Goal: Complete application form

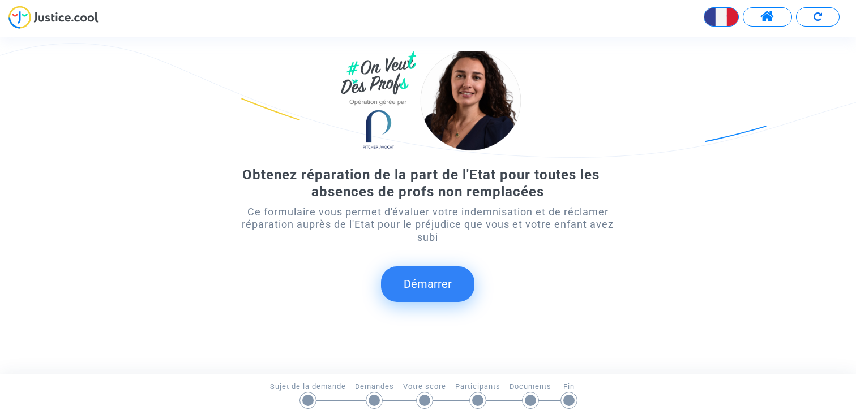
scroll to position [67, 0]
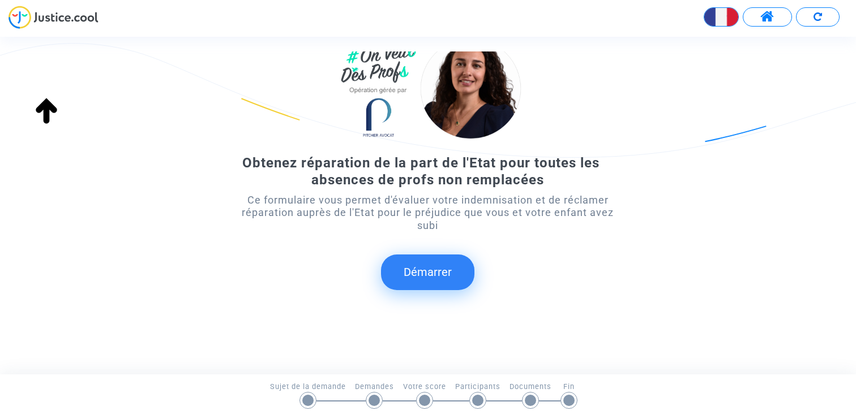
click at [435, 273] on button "Démarrer" at bounding box center [427, 272] width 93 height 35
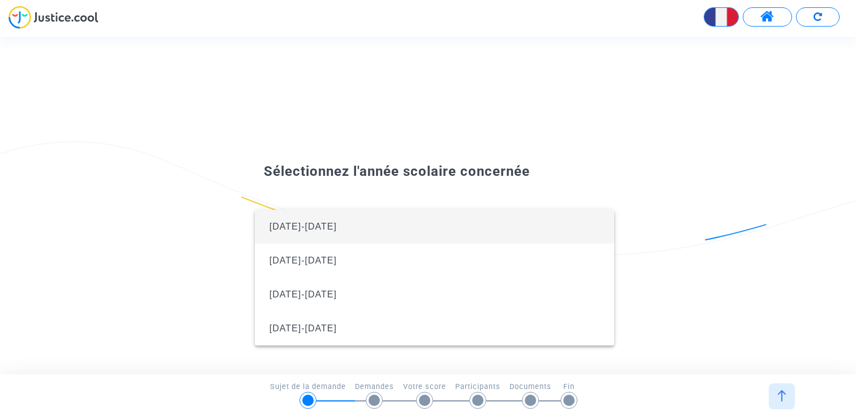
click at [360, 224] on span "[DATE]-[DATE]" at bounding box center [434, 227] width 341 height 34
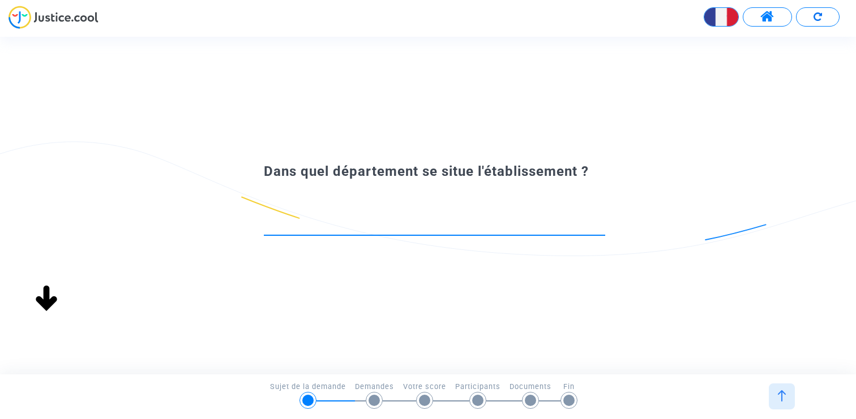
scroll to position [0, 0]
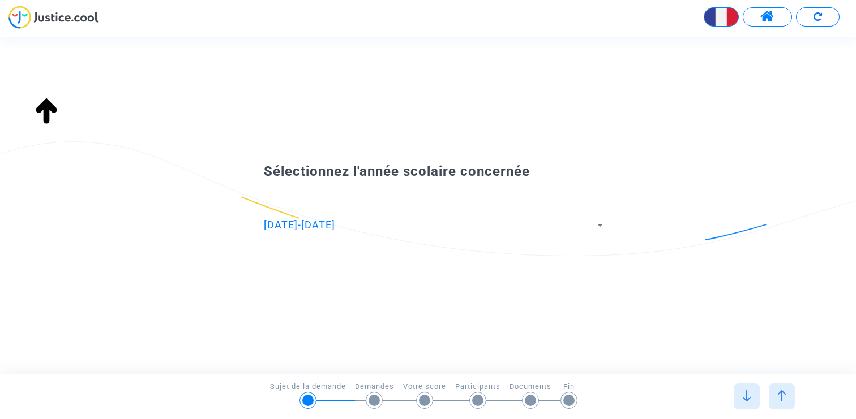
click at [323, 224] on div "[DATE]-[DATE]" at bounding box center [429, 225] width 331 height 11
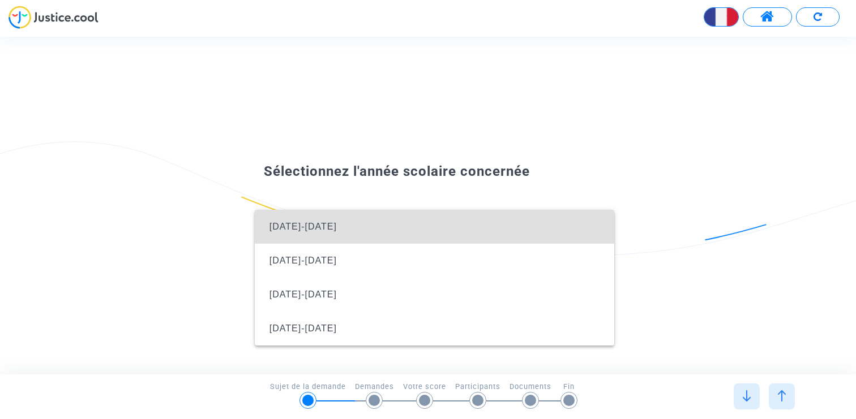
click at [295, 230] on span "[DATE]-[DATE]" at bounding box center [302, 227] width 67 height 10
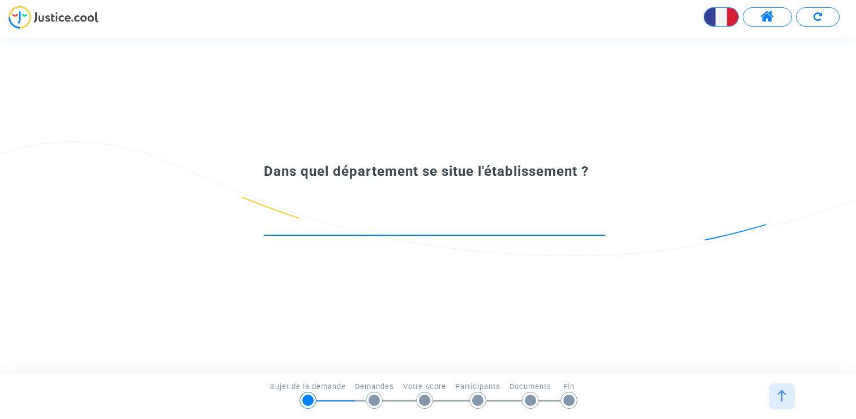
click at [402, 231] on div at bounding box center [434, 221] width 341 height 29
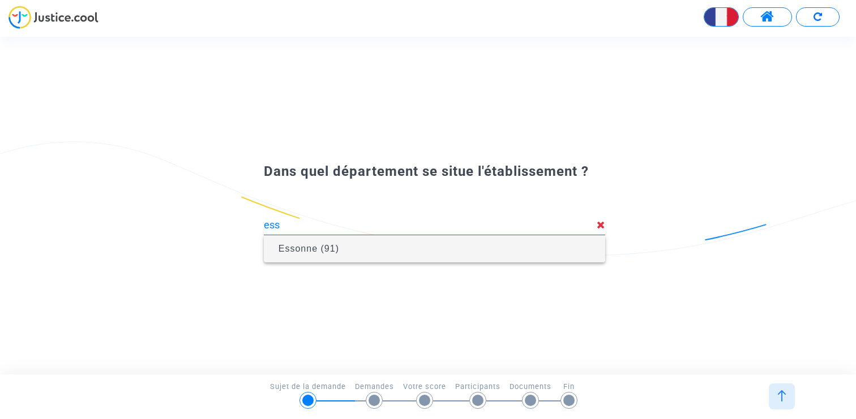
click at [378, 251] on span "Essonne (91)" at bounding box center [434, 249] width 323 height 32
type input "Essonne (91)"
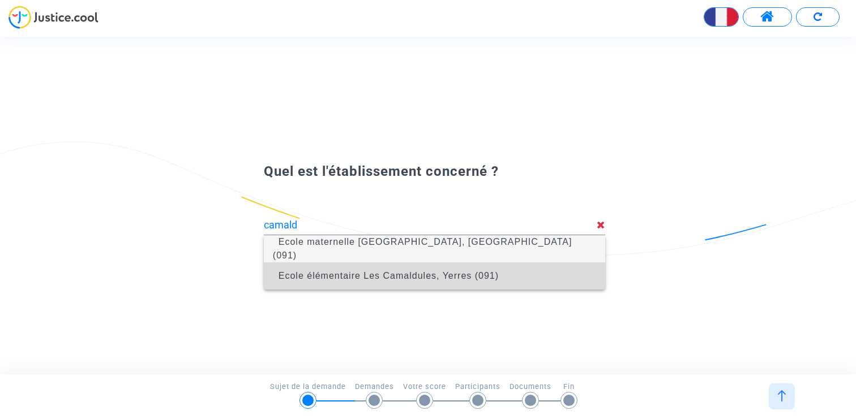
click at [371, 272] on span "Ecole élémentaire Les Camaldules, Yerres (091)" at bounding box center [388, 276] width 220 height 10
type input "Ecole élémentaire Les Camaldules, Yerres (091)"
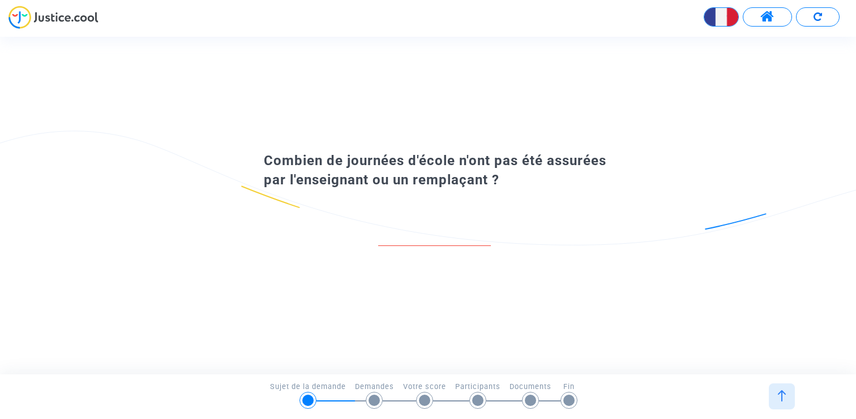
click at [374, 407] on div at bounding box center [374, 400] width 17 height 17
click at [374, 404] on div at bounding box center [373, 400] width 11 height 11
click at [418, 231] on input "number" at bounding box center [434, 234] width 113 height 15
click at [79, 10] on img at bounding box center [53, 17] width 90 height 23
